Goal: Information Seeking & Learning: Understand process/instructions

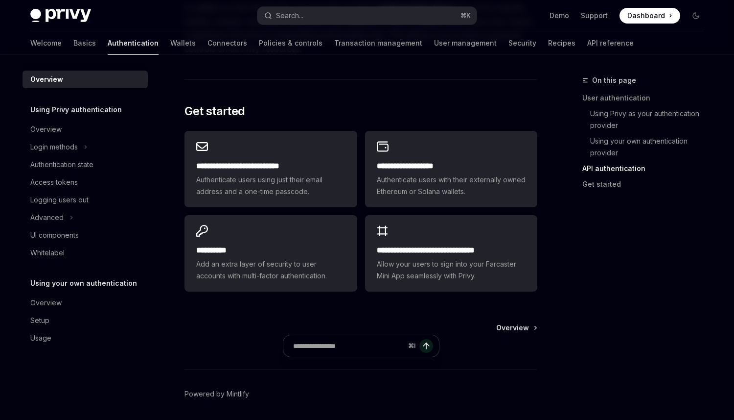
scroll to position [666, 0]
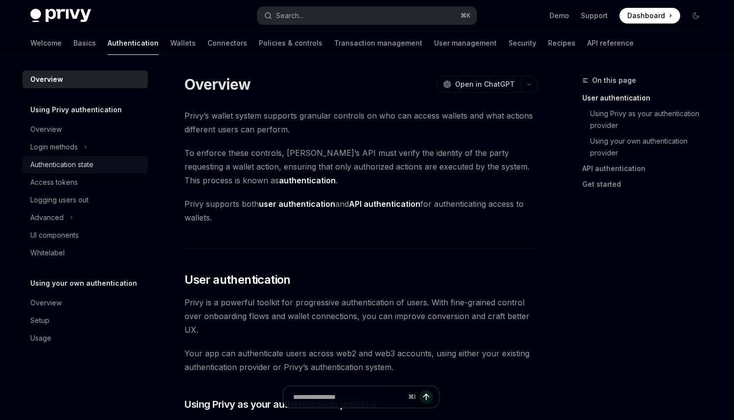
click at [72, 164] on div "Authentication state" at bounding box center [61, 165] width 63 height 12
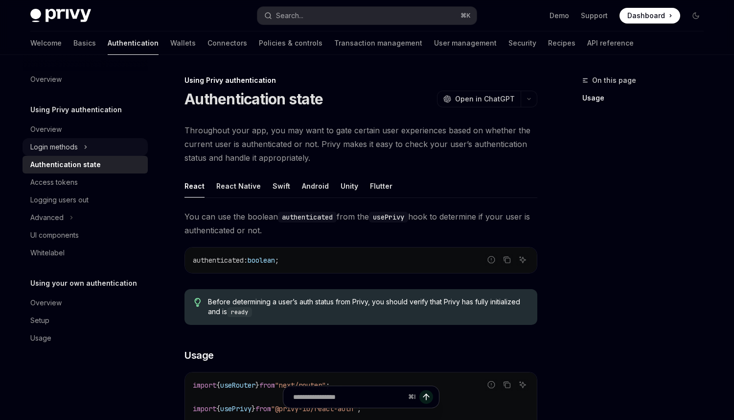
click at [75, 142] on div "Login methods" at bounding box center [53, 147] width 47 height 12
type textarea "*"
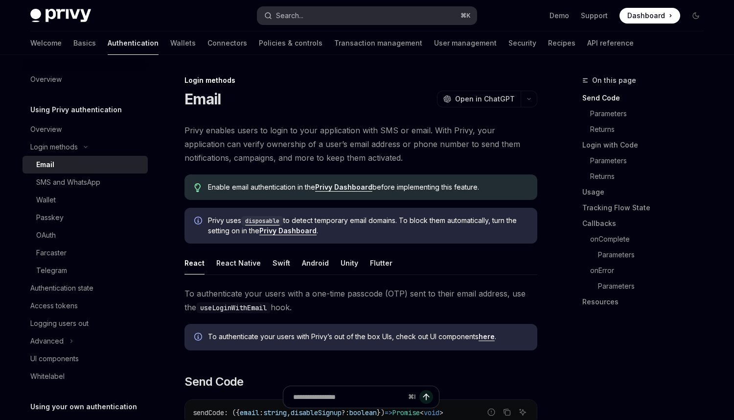
click at [319, 17] on button "Search... ⌘ K" at bounding box center [366, 16] width 219 height 18
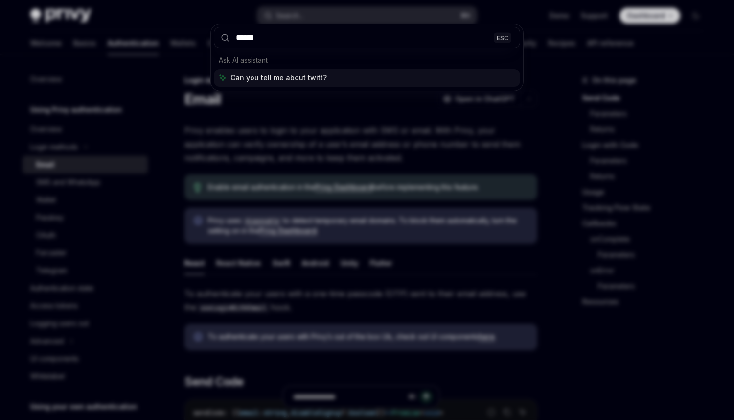
type input "*******"
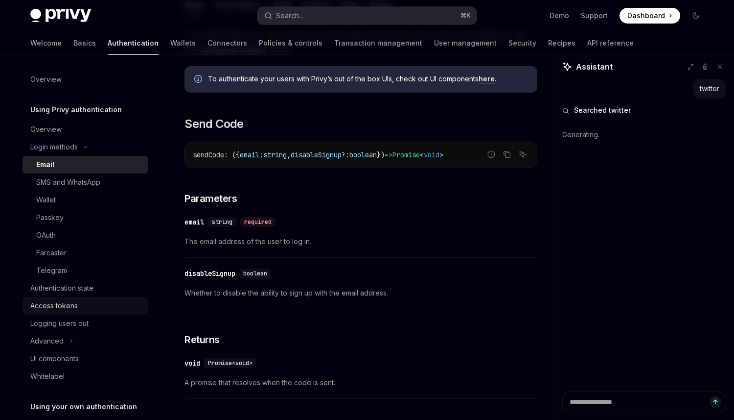
scroll to position [26, 0]
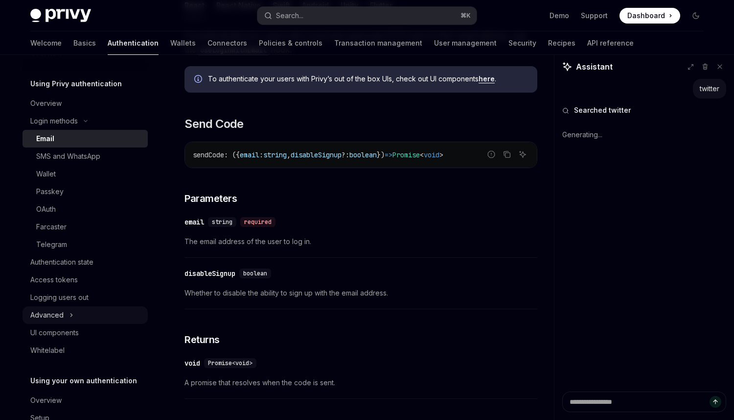
click at [71, 314] on icon "Toggle Advanced section" at bounding box center [71, 314] width 1 height 3
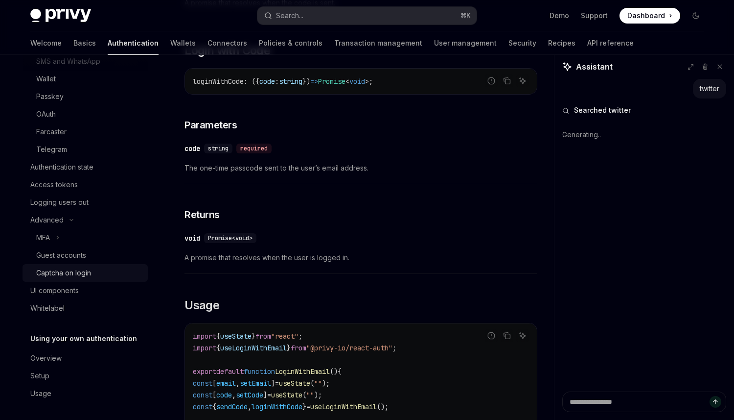
scroll to position [123, 0]
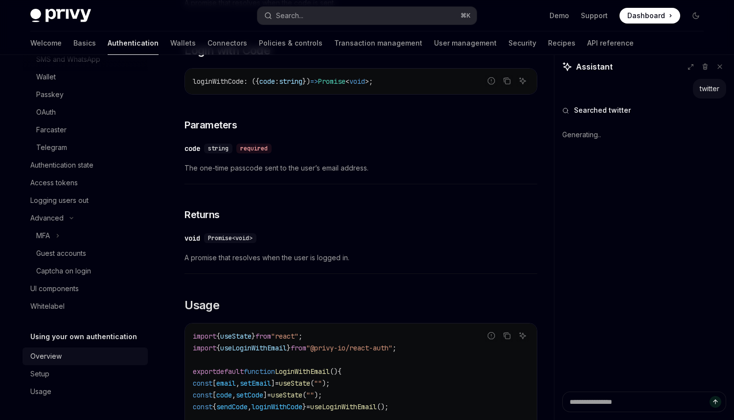
click at [55, 358] on div "Overview" at bounding box center [45, 356] width 31 height 12
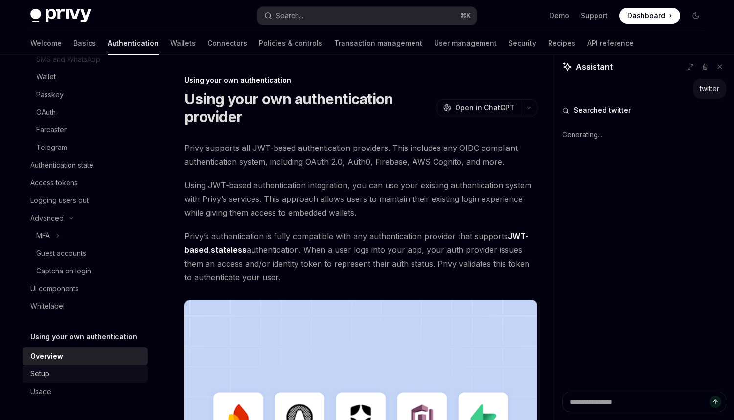
click at [53, 376] on div "Setup" at bounding box center [86, 374] width 112 height 12
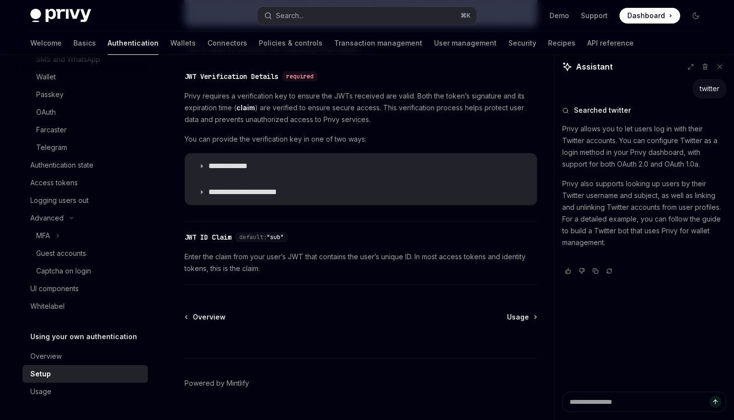
scroll to position [509, 0]
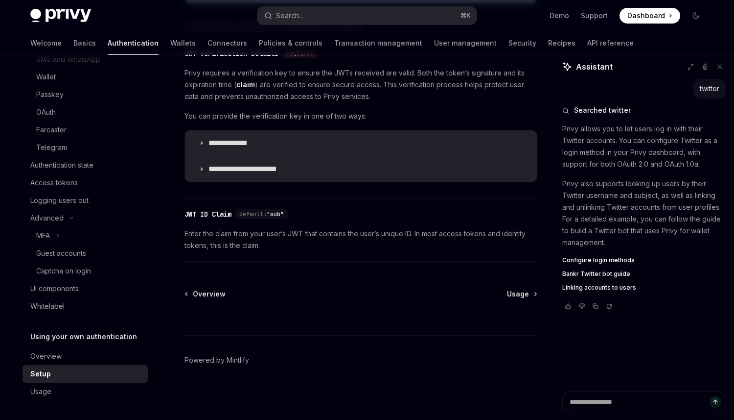
click at [625, 259] on span "Configure login methods" at bounding box center [598, 260] width 72 height 8
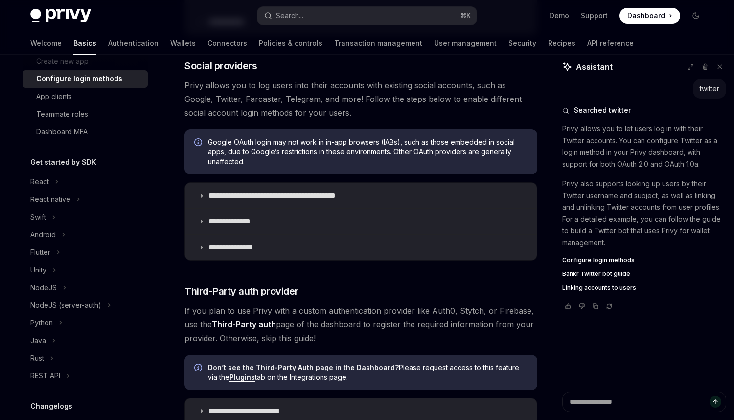
scroll to position [320, 0]
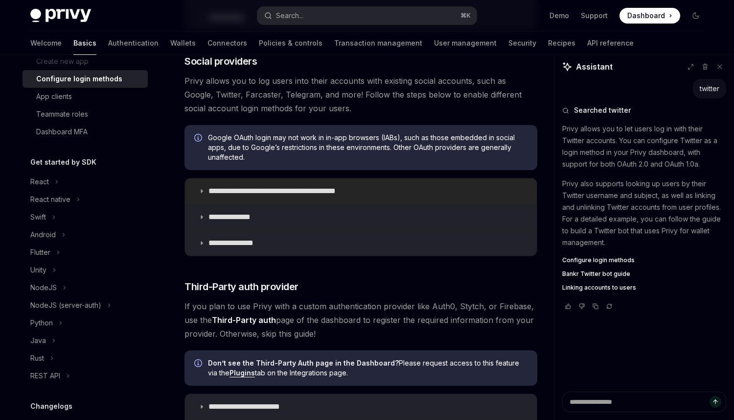
click at [241, 193] on p "**********" at bounding box center [290, 191] width 162 height 10
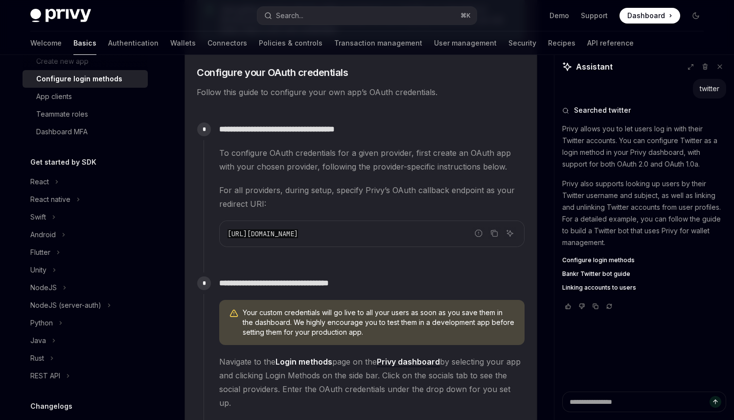
scroll to position [830, 0]
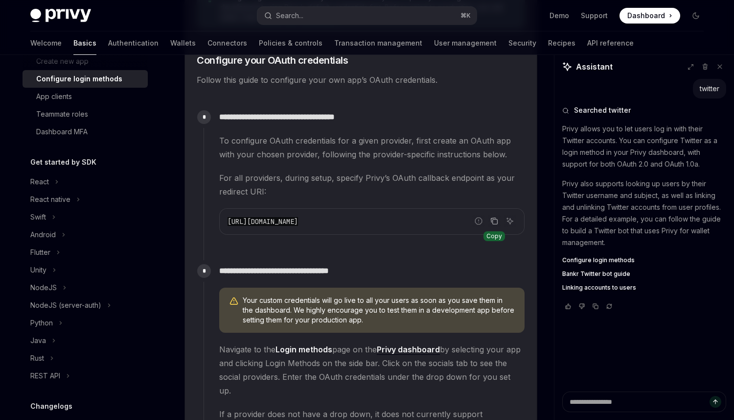
click at [493, 222] on icon "Copy the contents from the code block" at bounding box center [495, 221] width 5 height 5
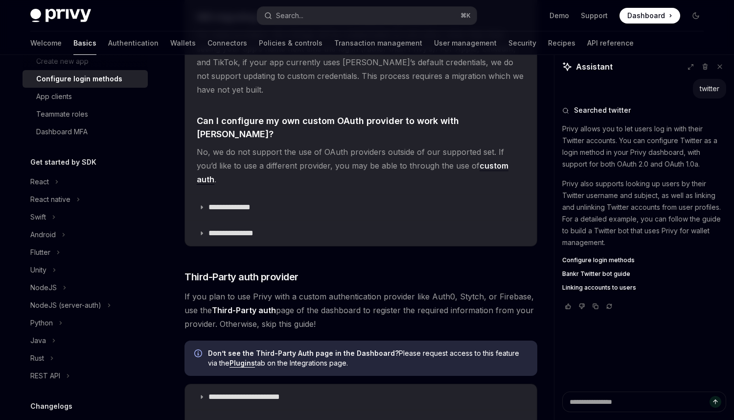
scroll to position [2290, 0]
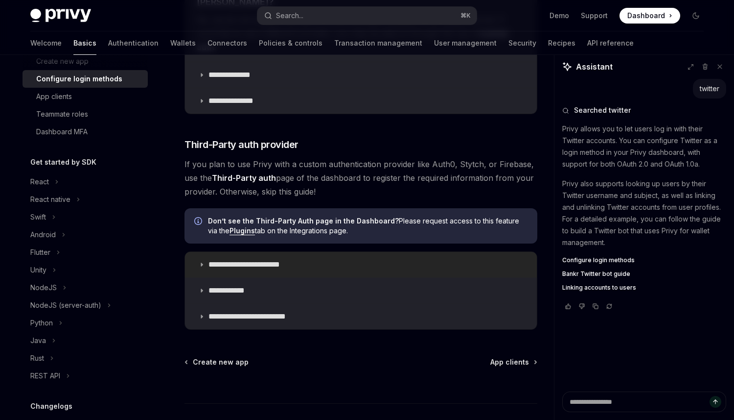
click at [281, 252] on summary "**********" at bounding box center [361, 264] width 352 height 25
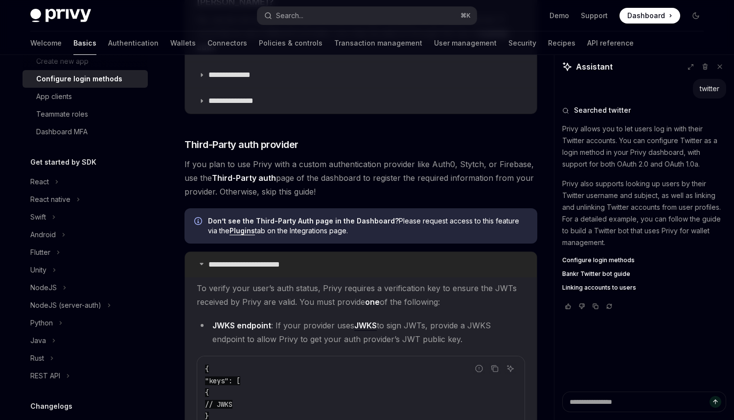
click at [281, 252] on summary "**********" at bounding box center [361, 264] width 352 height 25
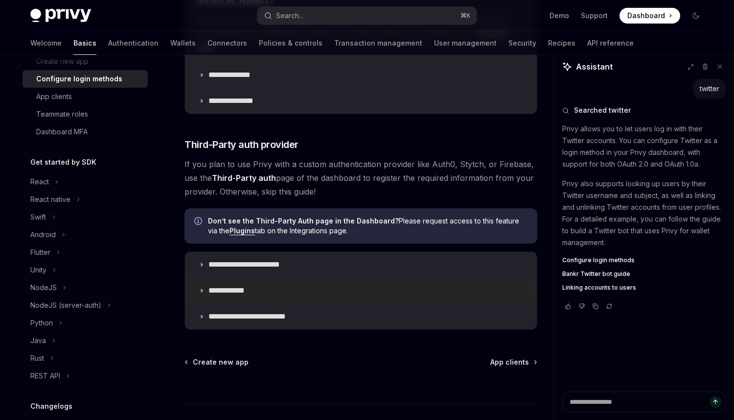
click at [281, 278] on summary "**********" at bounding box center [361, 290] width 352 height 25
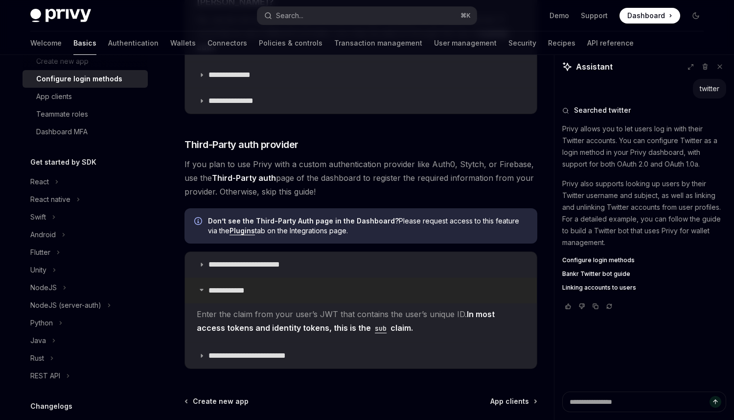
click at [281, 278] on summary "**********" at bounding box center [361, 290] width 352 height 25
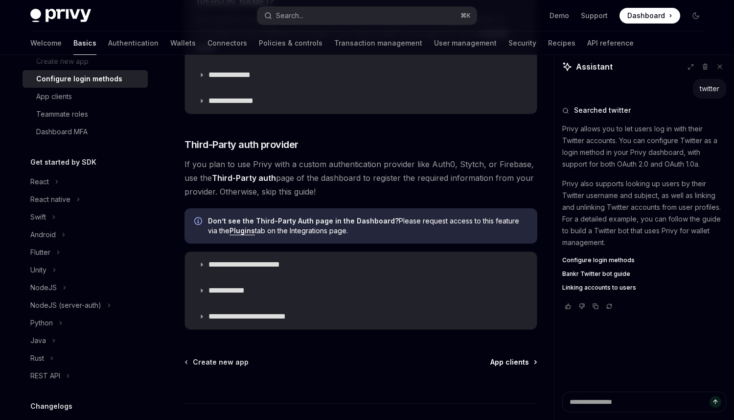
click at [517, 357] on span "App clients" at bounding box center [510, 362] width 39 height 10
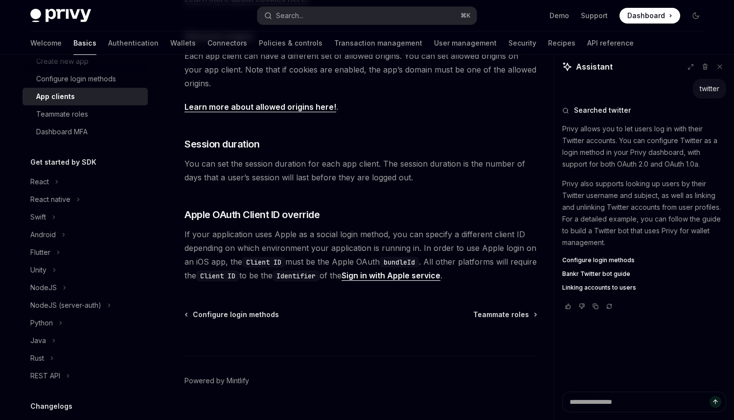
scroll to position [389, 0]
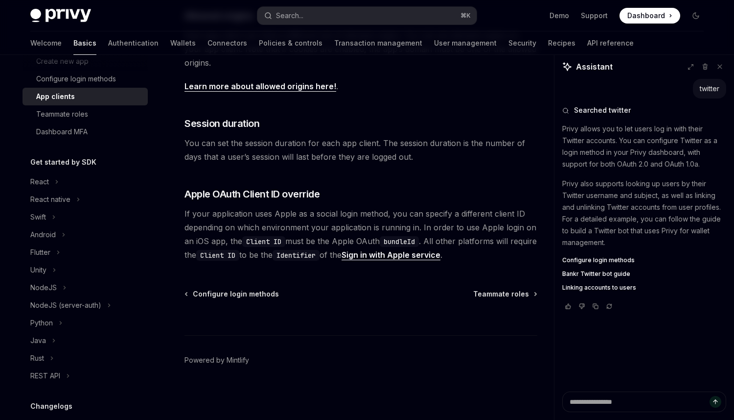
click at [500, 286] on div "Configuring Privy Dashboard App clients OpenAI Open in ChatGPT OpenAI Open in C…" at bounding box center [269, 53] width 540 height 734
click at [506, 294] on span "Teammate roles" at bounding box center [501, 294] width 56 height 10
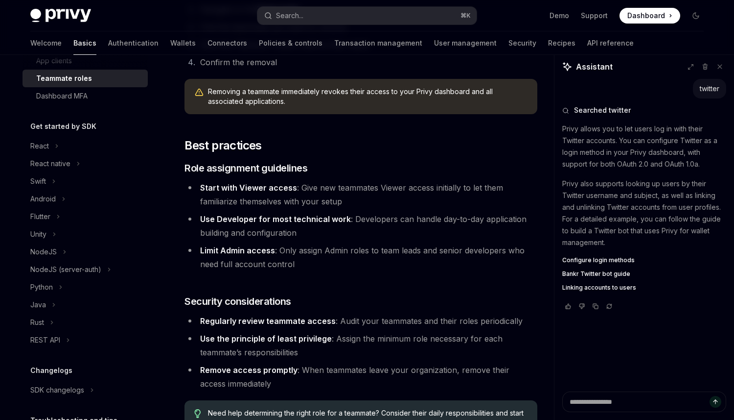
scroll to position [1607, 0]
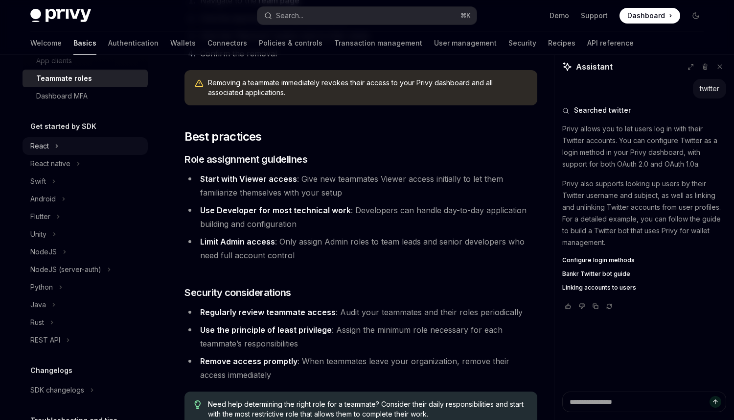
click at [67, 147] on button "React" at bounding box center [85, 146] width 125 height 18
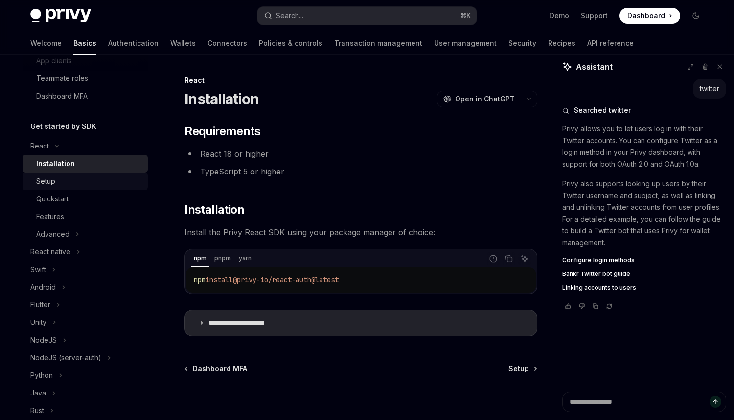
click at [68, 181] on div "Setup" at bounding box center [89, 181] width 106 height 12
type textarea "*"
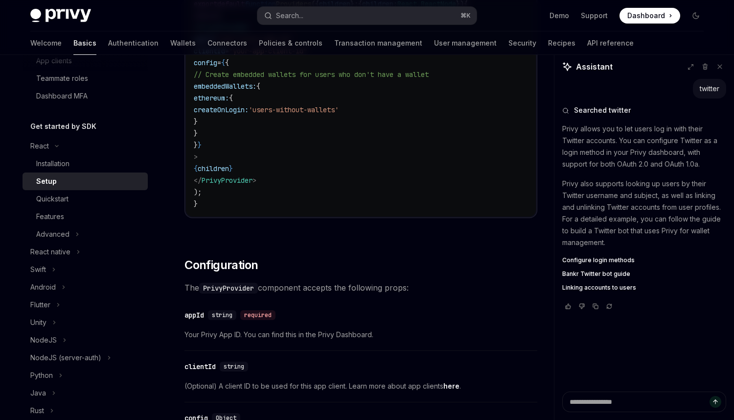
scroll to position [468, 0]
